Goal: Transaction & Acquisition: Purchase product/service

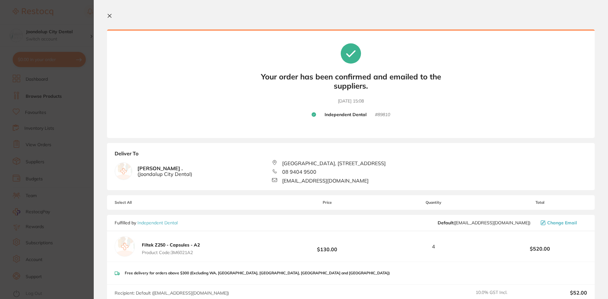
scroll to position [95, 0]
click at [81, 39] on section "Update RRP Set your pre negotiated price for this item. Item Agreed RRP (excl. …" at bounding box center [304, 149] width 608 height 299
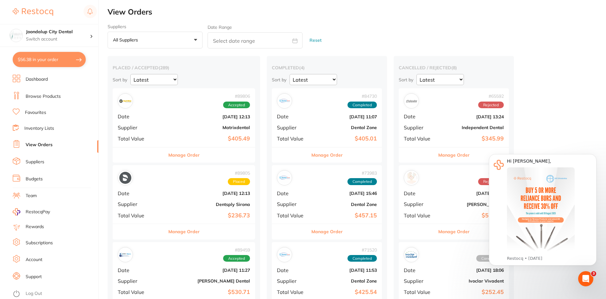
checkbox input "false"
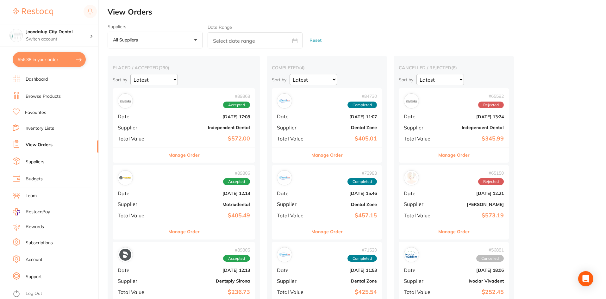
click at [196, 41] on button "All suppliers +0" at bounding box center [155, 40] width 95 height 17
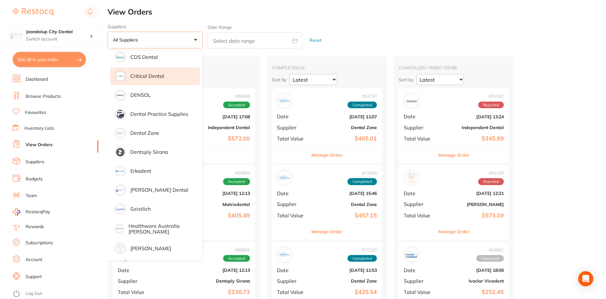
scroll to position [190, 0]
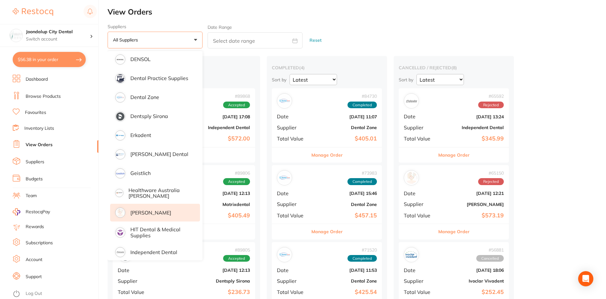
click at [146, 213] on p "[PERSON_NAME]" at bounding box center [150, 213] width 41 height 6
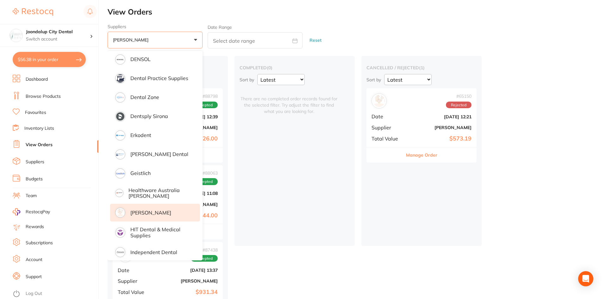
click at [309, 193] on div "completed ( 0 ) Sort by Latest Notification There are no completed order record…" at bounding box center [295, 151] width 120 height 190
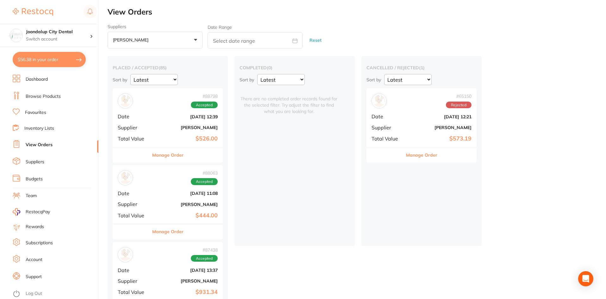
click at [39, 80] on link "Dashboard" at bounding box center [37, 79] width 22 height 6
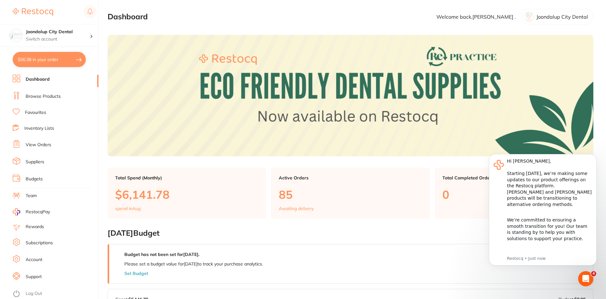
click at [25, 95] on li "Browse Products" at bounding box center [56, 96] width 86 height 9
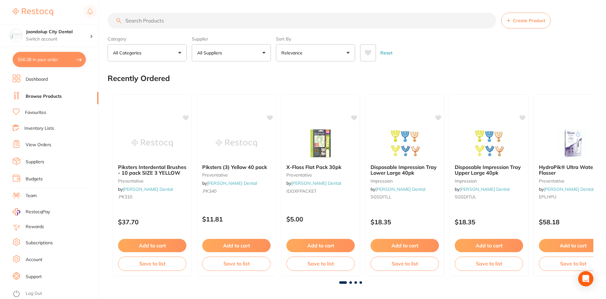
click at [139, 54] on p "All Categories" at bounding box center [128, 53] width 31 height 6
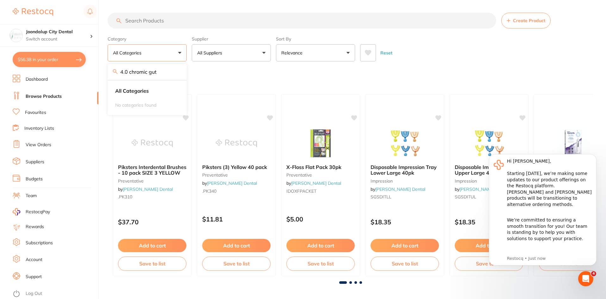
type input "4.0 chromic gut"
click at [255, 52] on button "All Suppliers" at bounding box center [231, 52] width 79 height 17
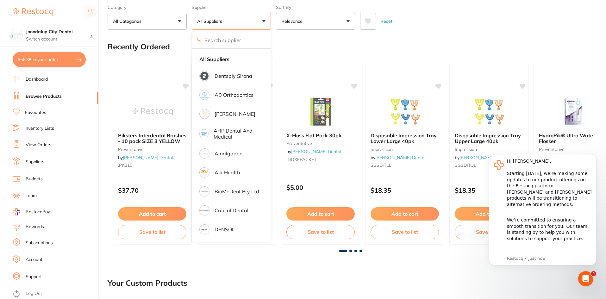
click at [337, 23] on button "Relevance" at bounding box center [315, 21] width 79 height 17
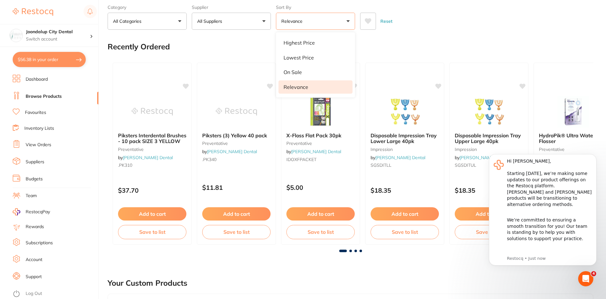
click at [300, 85] on p "Relevance" at bounding box center [296, 87] width 25 height 6
click at [447, 12] on div "Reset" at bounding box center [474, 19] width 228 height 22
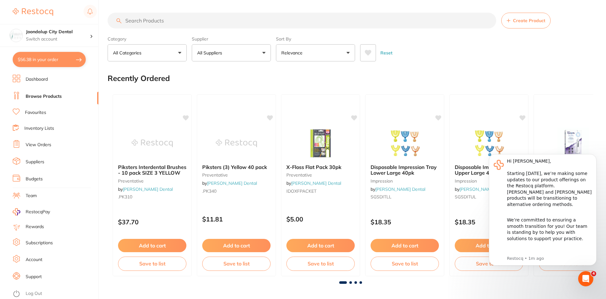
click at [47, 95] on link "Browse Products" at bounding box center [44, 96] width 36 height 6
click at [179, 53] on button "All Categories" at bounding box center [147, 52] width 79 height 17
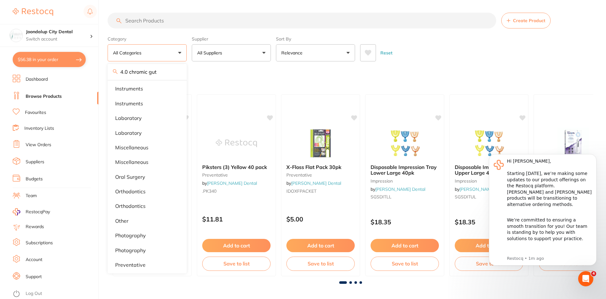
scroll to position [393, 0]
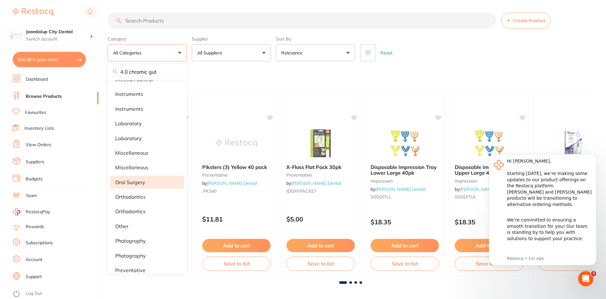
click at [131, 181] on p "oral surgery" at bounding box center [130, 182] width 30 height 6
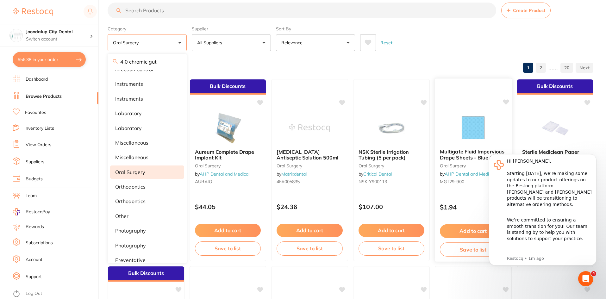
scroll to position [0, 0]
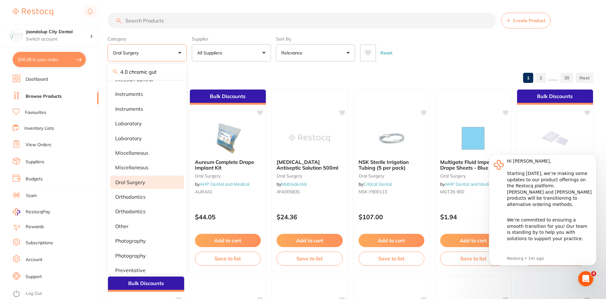
click at [149, 19] on input "search" at bounding box center [302, 21] width 389 height 16
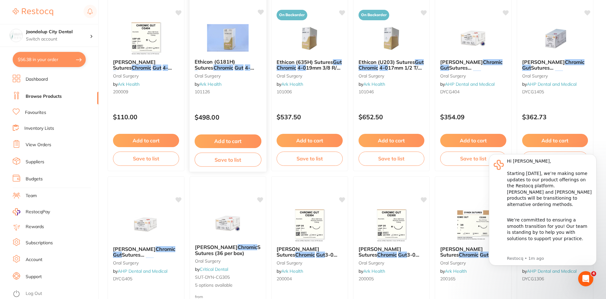
scroll to position [475, 0]
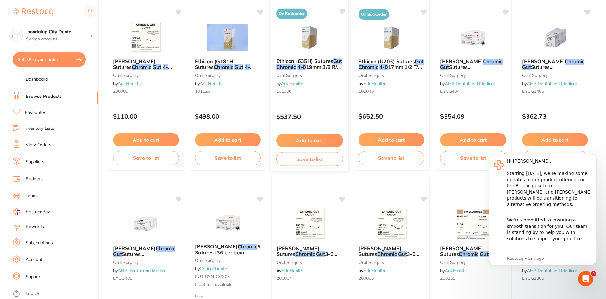
type input "4.0 chromic gut"
click at [310, 61] on span "Ethicon (635H) Sutures" at bounding box center [304, 61] width 57 height 6
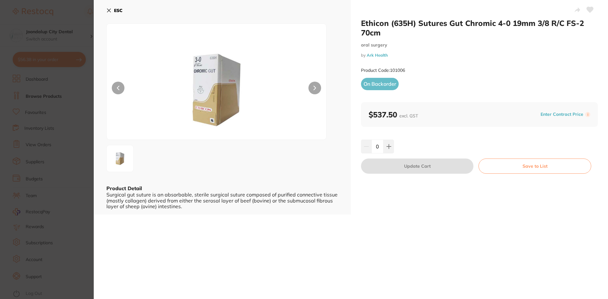
click at [109, 10] on icon at bounding box center [108, 10] width 3 height 3
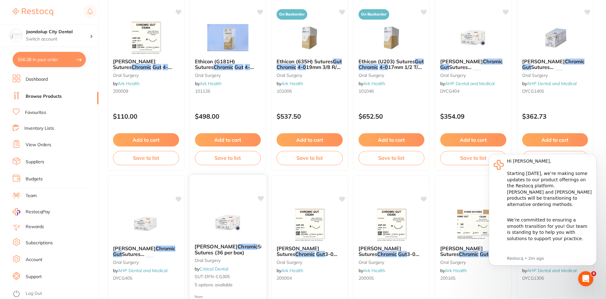
scroll to position [506, 0]
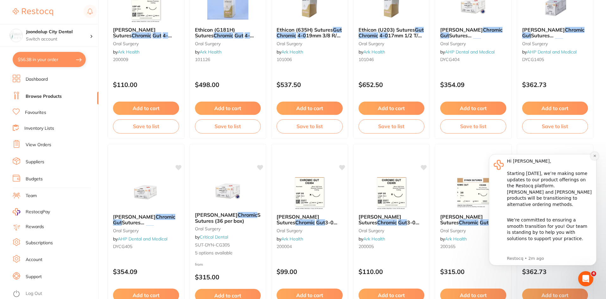
click at [594, 156] on icon "Dismiss notification" at bounding box center [594, 156] width 2 height 2
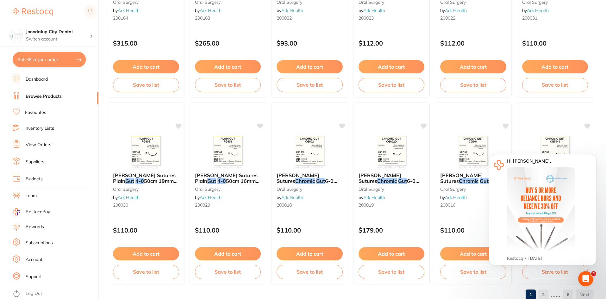
scroll to position [1488, 0]
